Goal: Navigation & Orientation: Find specific page/section

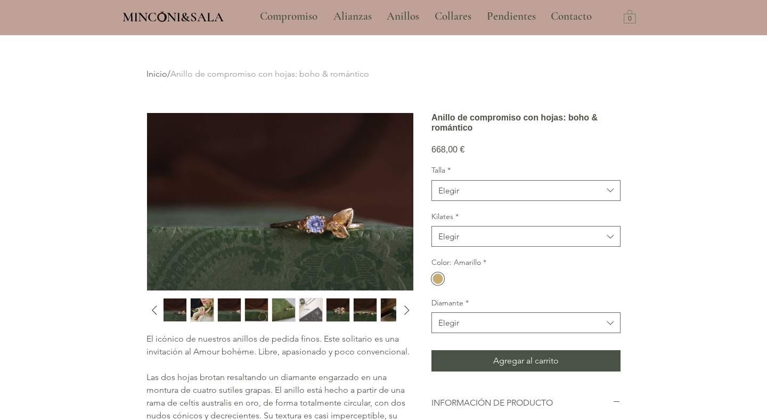
click at [282, 312] on img "5 / 10" at bounding box center [283, 309] width 23 height 23
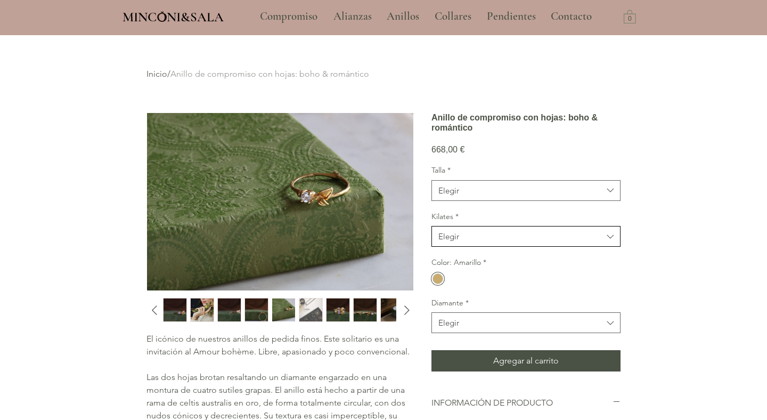
click at [473, 242] on span "Elegir" at bounding box center [520, 236] width 164 height 11
click at [467, 271] on div "18kt" at bounding box center [526, 264] width 188 height 20
click at [488, 196] on span "Elegir" at bounding box center [520, 190] width 164 height 11
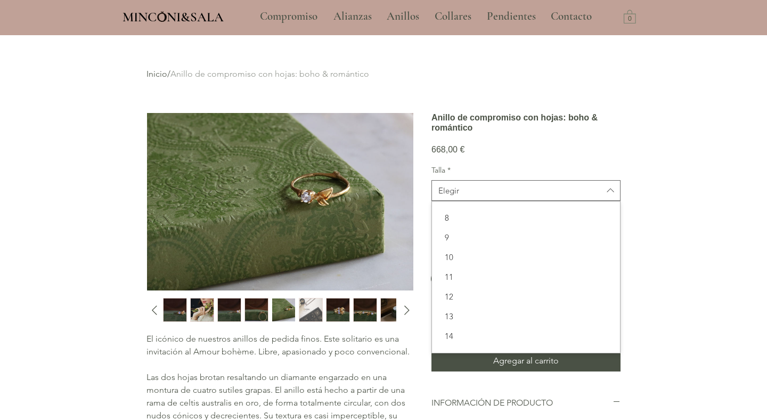
click at [662, 282] on div "main content" at bounding box center [383, 412] width 767 height 755
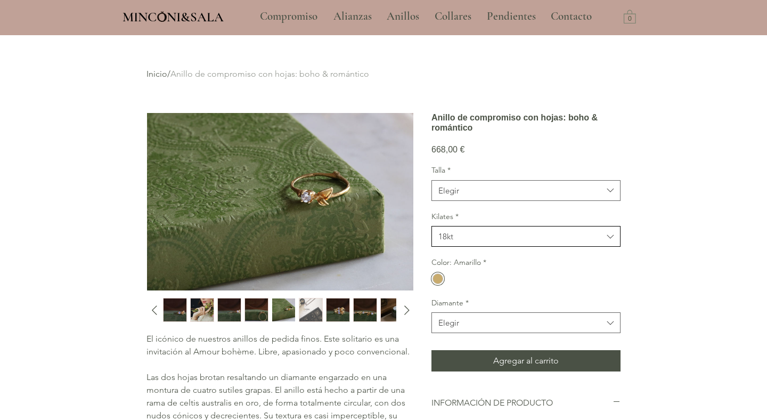
click at [508, 242] on span "18kt" at bounding box center [520, 236] width 164 height 11
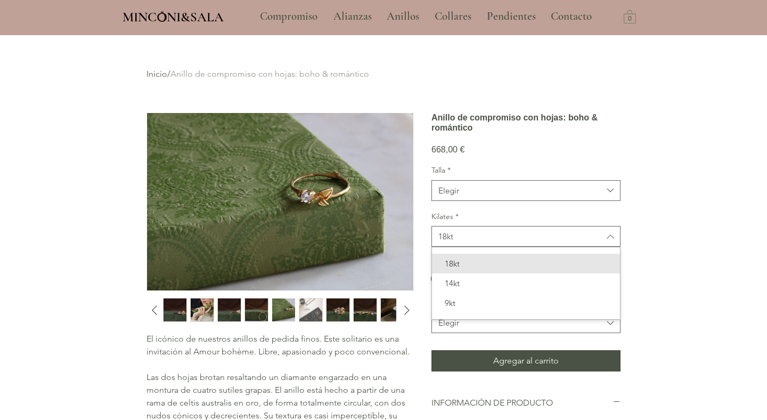
click at [682, 281] on div "main content" at bounding box center [383, 412] width 767 height 755
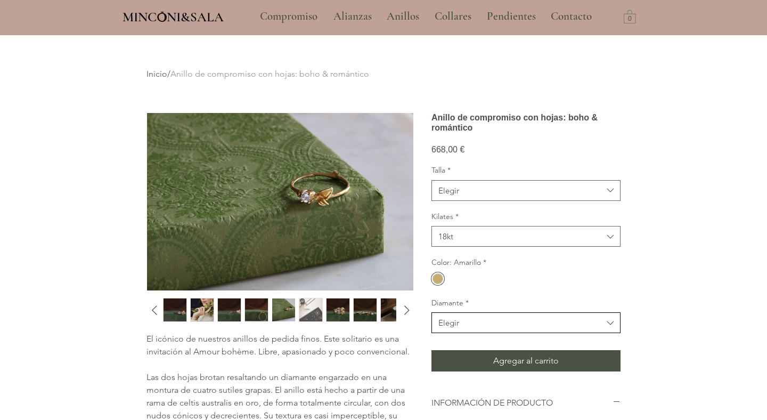
click at [526, 328] on span "Elegir" at bounding box center [520, 322] width 164 height 11
click at [535, 283] on div "3.00mm" at bounding box center [526, 276] width 188 height 20
click at [497, 328] on span "3.00mm" at bounding box center [520, 322] width 164 height 11
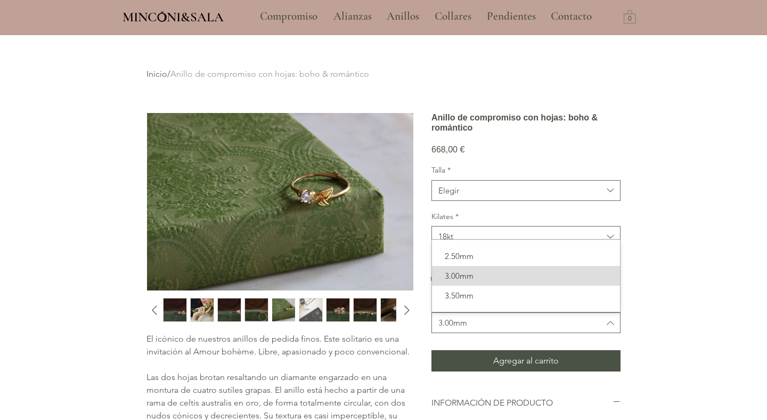
click at [507, 305] on div "3.50mm" at bounding box center [526, 296] width 188 height 20
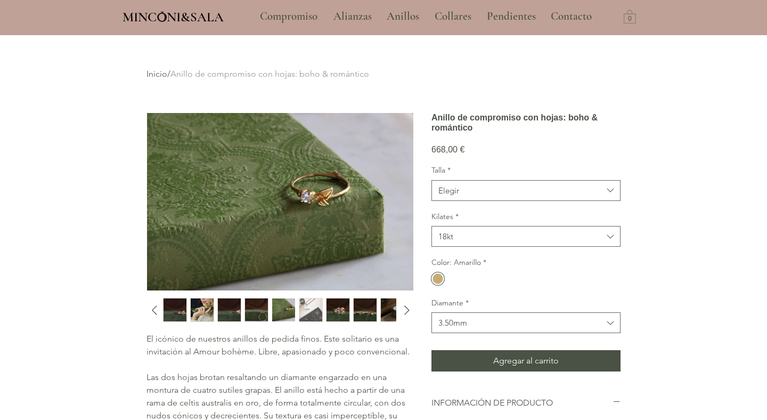
click at [192, 308] on img "2 / 10" at bounding box center [202, 309] width 23 height 23
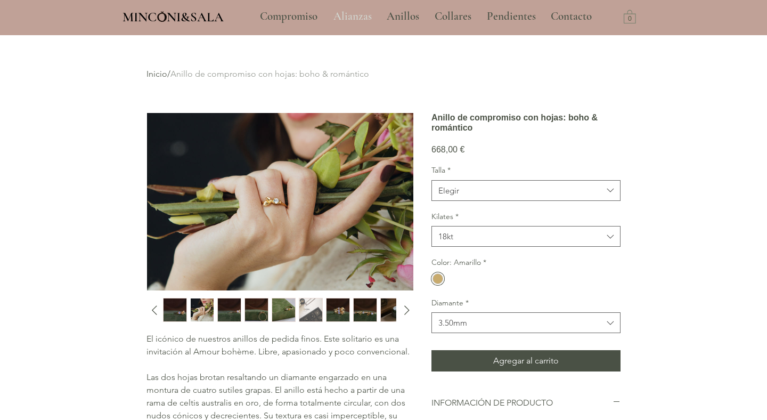
click at [350, 19] on p "Alianzas" at bounding box center [352, 16] width 49 height 27
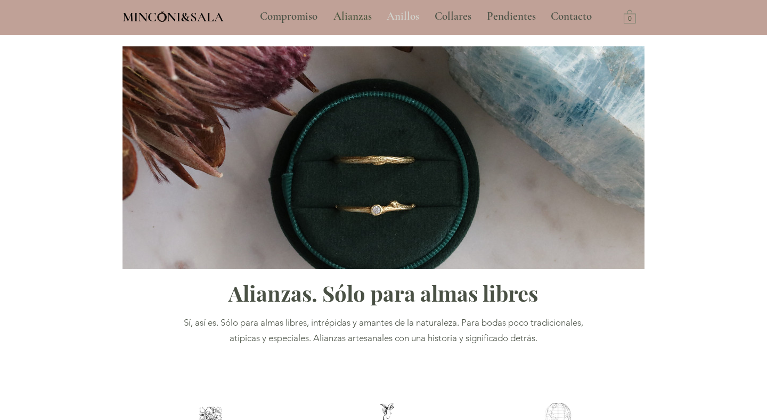
click at [400, 18] on p "Anillos" at bounding box center [402, 16] width 43 height 27
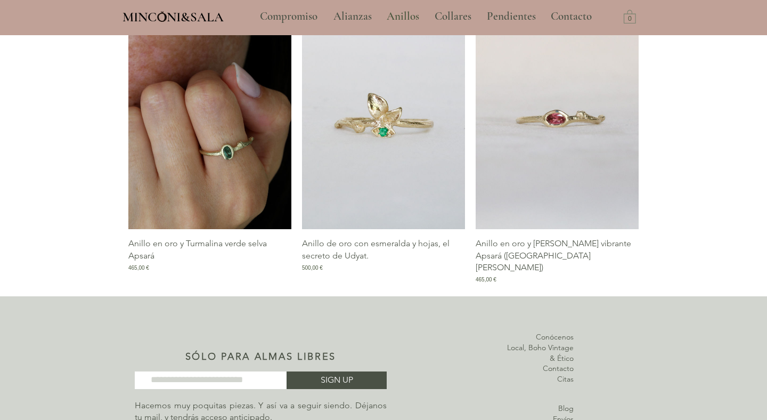
scroll to position [1419, 0]
